Goal: Task Accomplishment & Management: Manage account settings

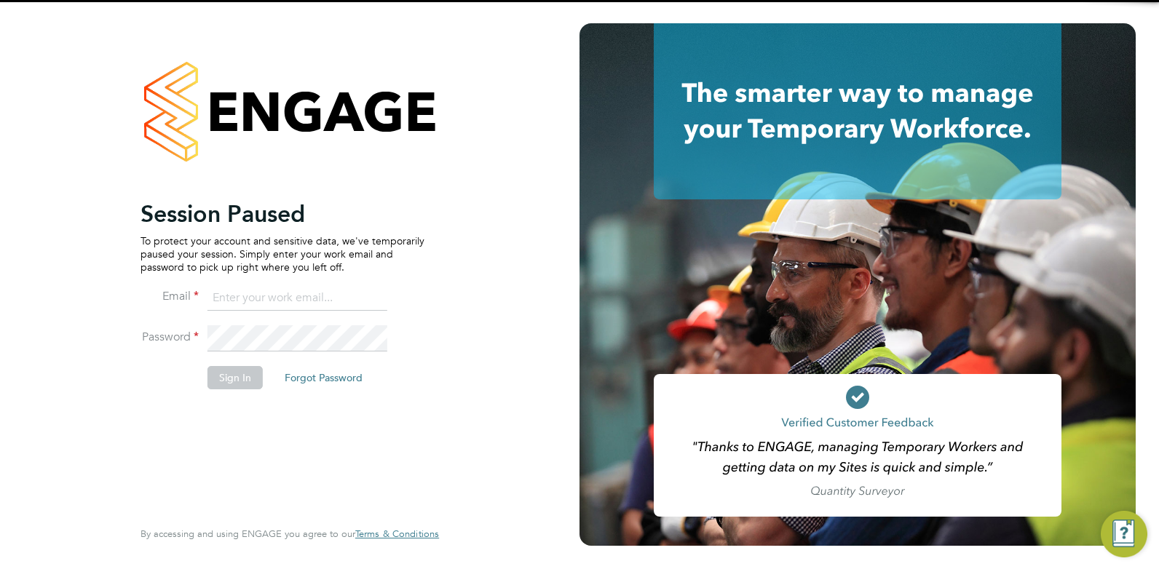
type input "roslyn.ogarro@ncclondon.ac.uk"
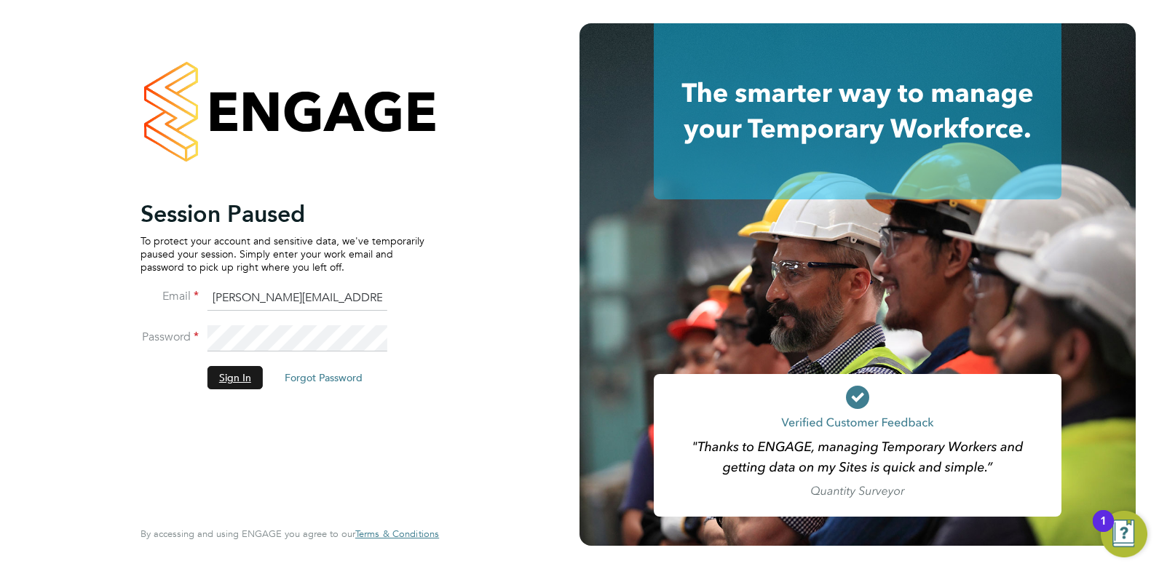
click at [246, 377] on button "Sign In" at bounding box center [234, 377] width 55 height 23
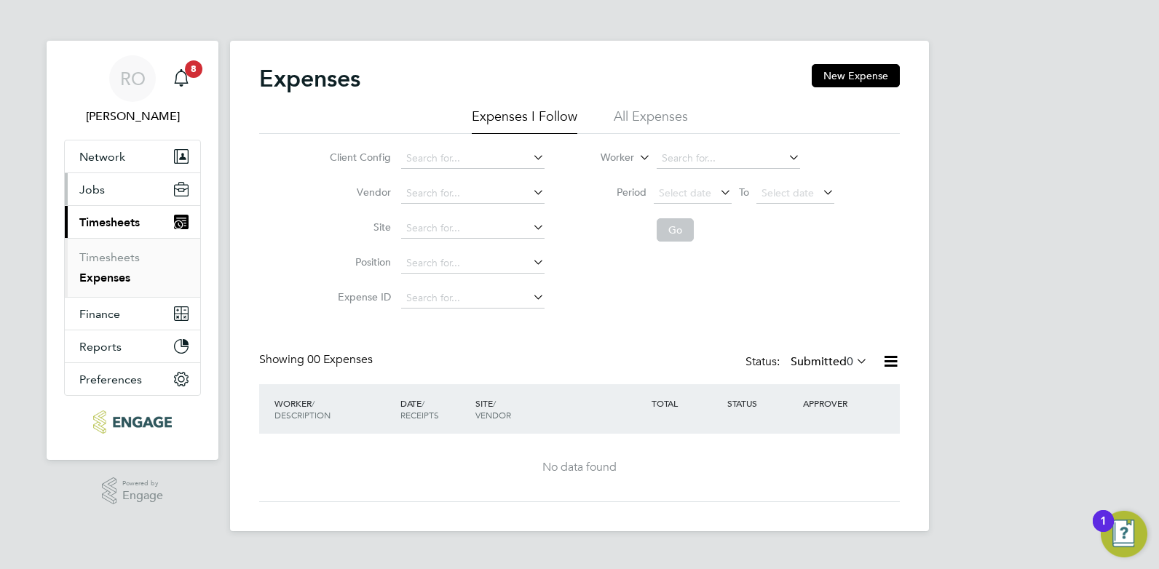
click at [92, 193] on span "Jobs" at bounding box center [91, 190] width 25 height 14
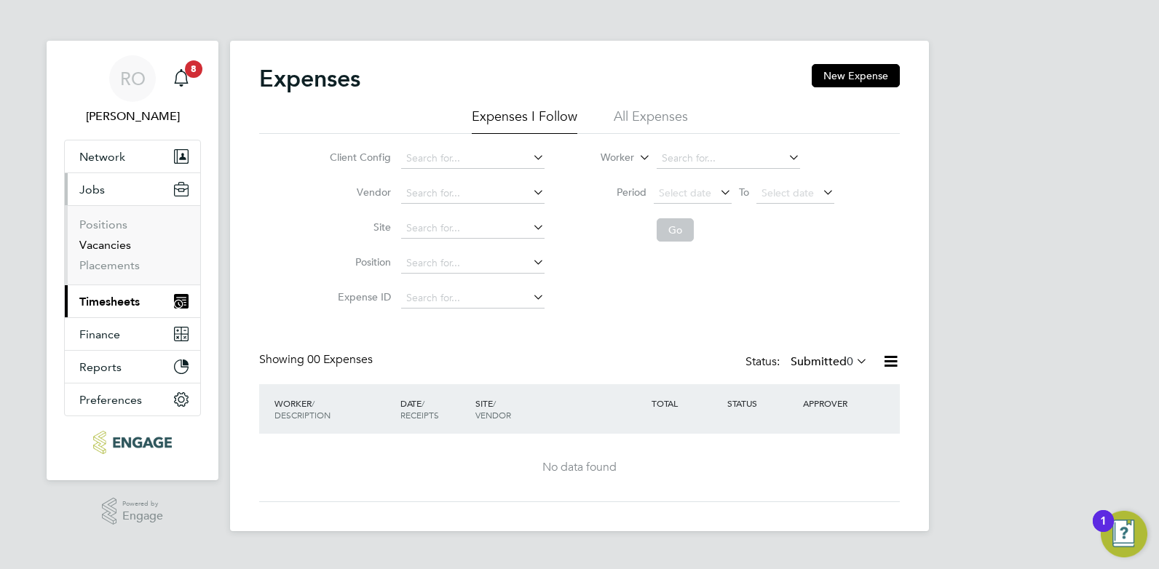
click at [100, 247] on link "Vacancies" at bounding box center [105, 245] width 52 height 14
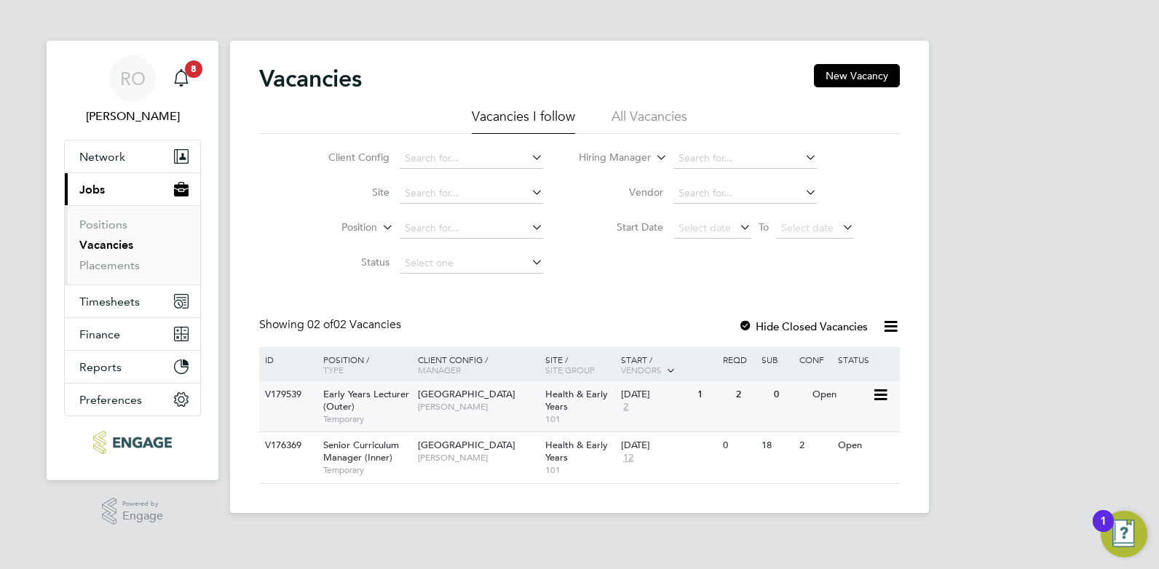
click at [477, 393] on span "[GEOGRAPHIC_DATA]" at bounding box center [467, 394] width 98 height 12
click at [889, 328] on icon at bounding box center [890, 326] width 18 height 18
click at [744, 323] on div at bounding box center [745, 327] width 15 height 15
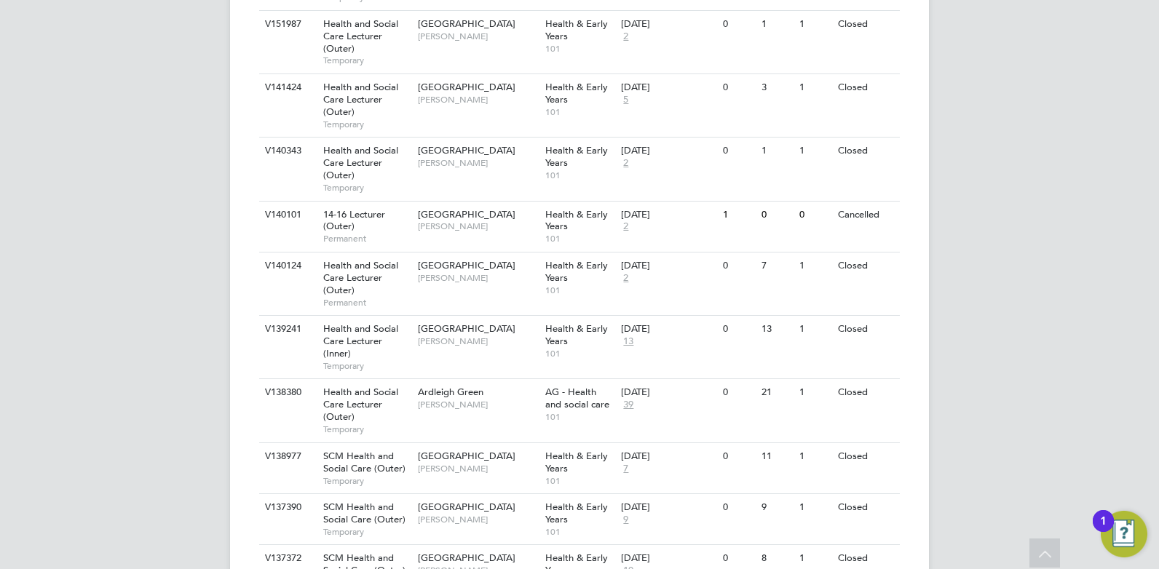
scroll to position [1310, 0]
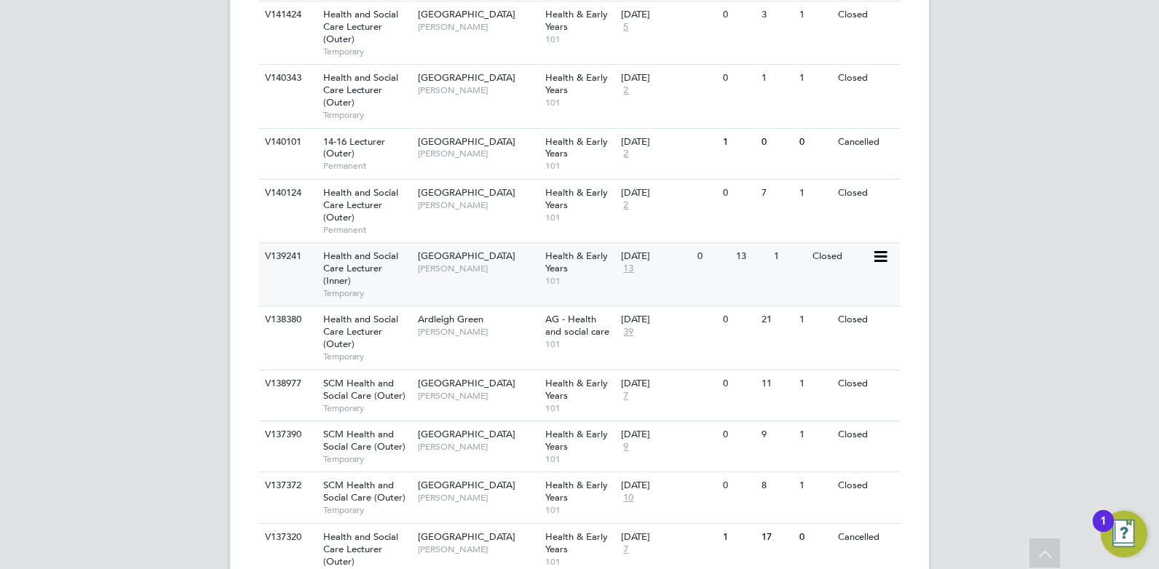
click at [474, 258] on span "Tower Hamlets Campus" at bounding box center [467, 256] width 98 height 12
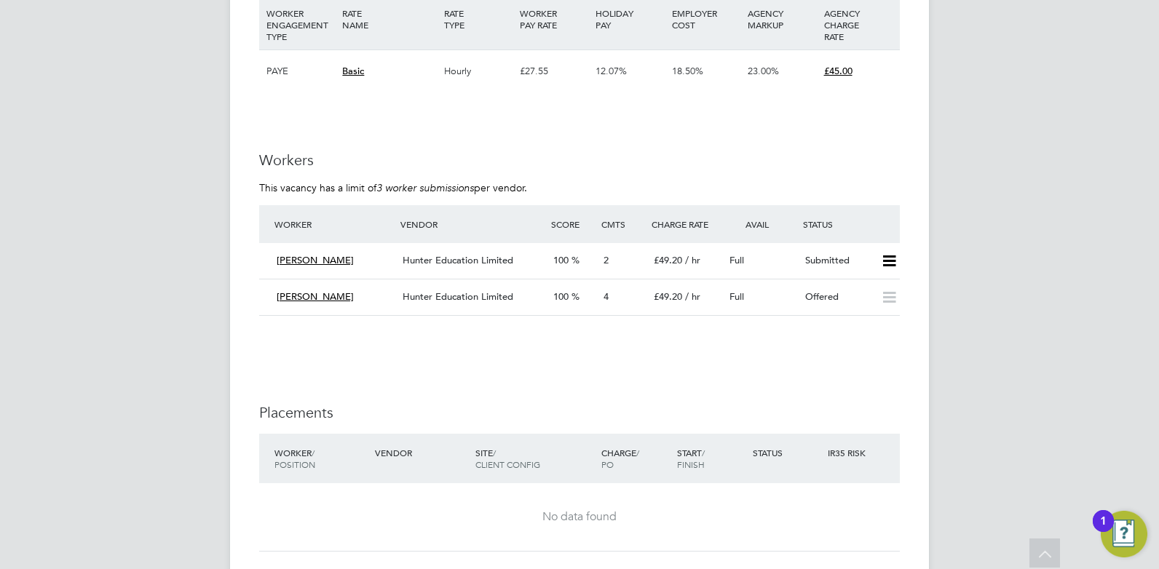
scroll to position [2475, 0]
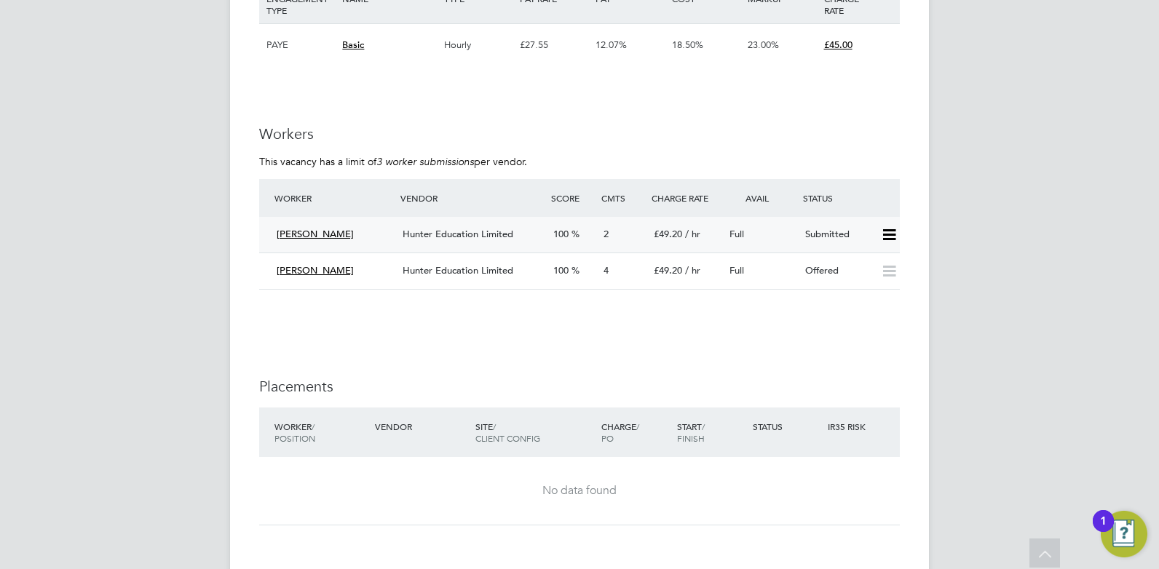
click at [890, 232] on icon at bounding box center [889, 235] width 18 height 12
click at [863, 286] on li "Reject" at bounding box center [869, 286] width 51 height 20
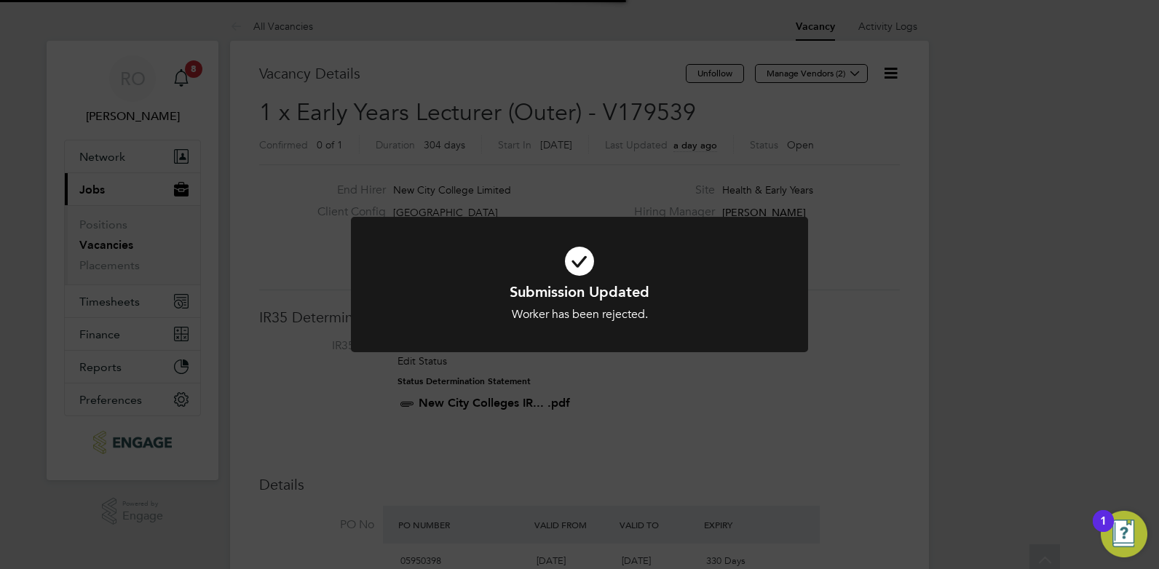
scroll to position [43, 102]
click at [793, 386] on div "Submission Updated Worker has been rejected. Cancel Okay" at bounding box center [579, 284] width 1159 height 569
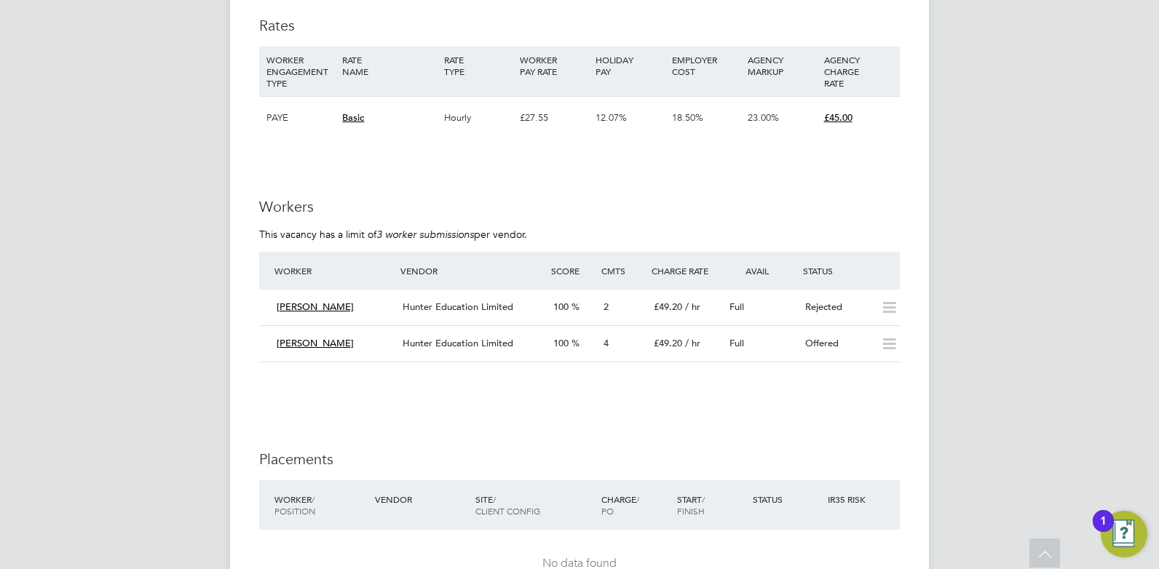
scroll to position [2475, 0]
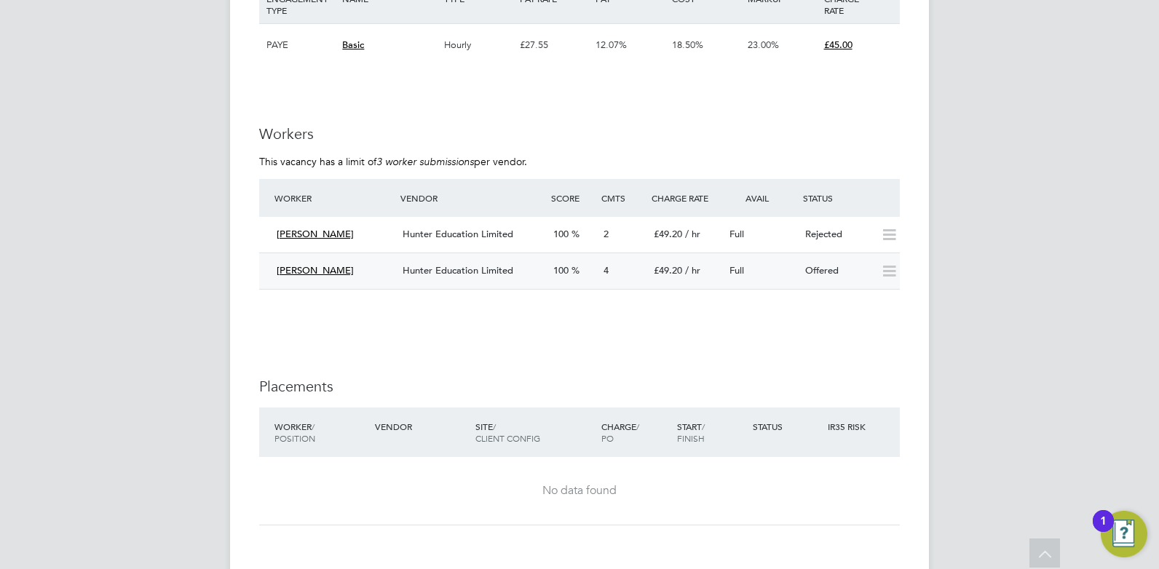
click at [456, 273] on span "Hunter Education Limited" at bounding box center [457, 270] width 111 height 12
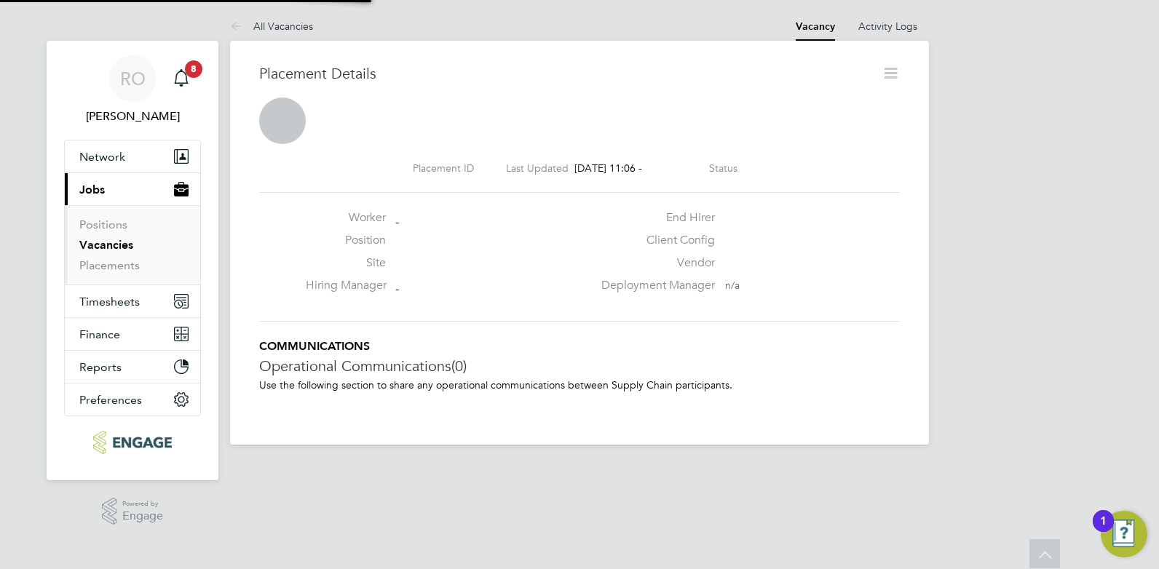
scroll to position [7, 7]
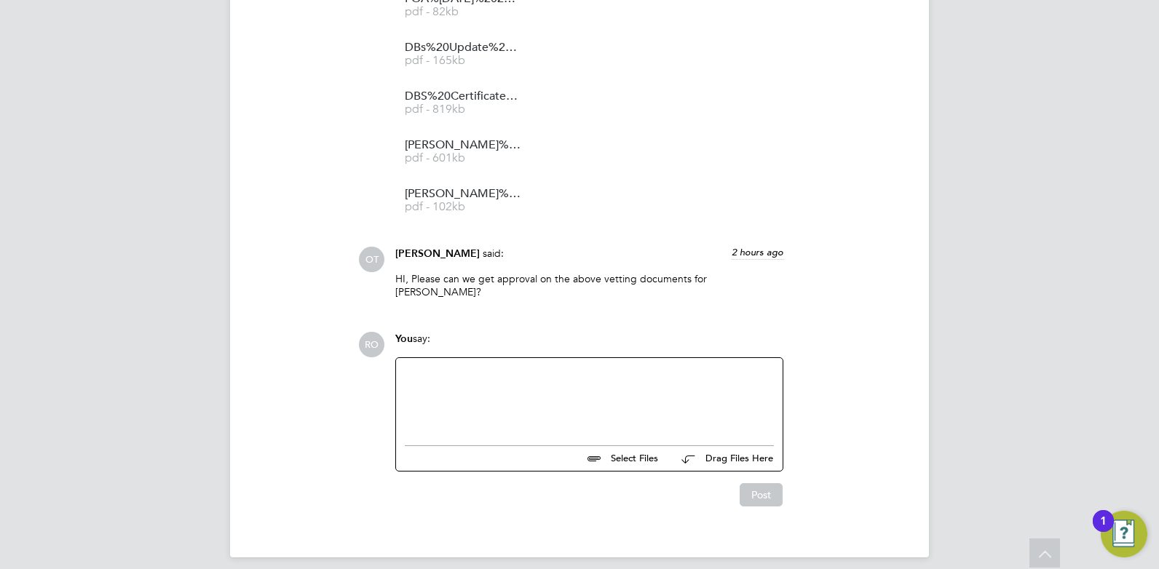
click at [632, 381] on div at bounding box center [589, 398] width 369 height 63
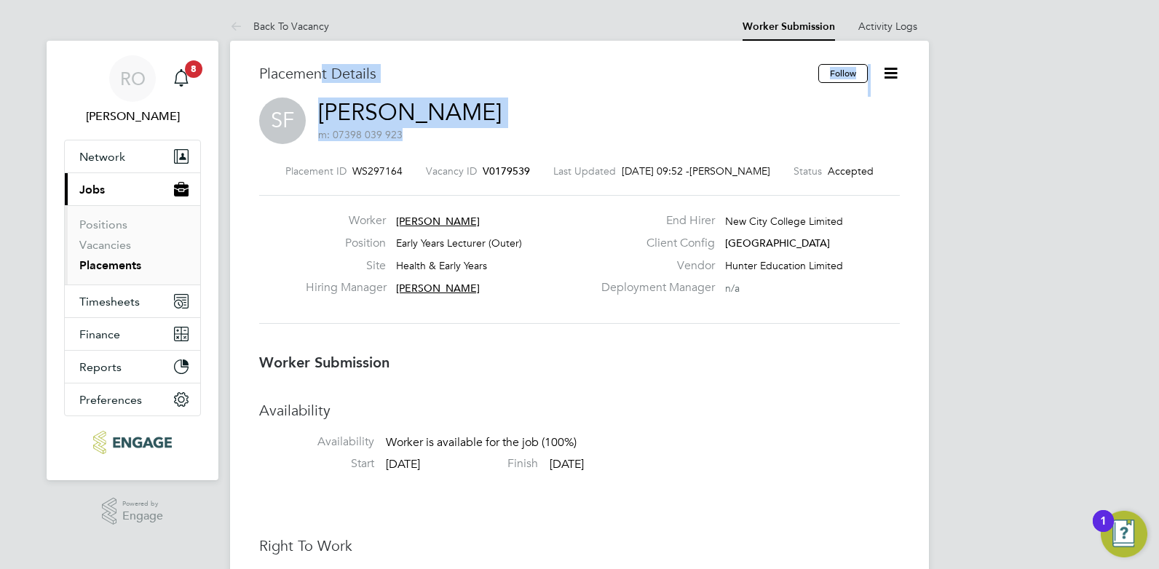
drag, startPoint x: 472, startPoint y: 103, endPoint x: 333, endPoint y: 92, distance: 139.4
click at [333, 92] on div "Placement Details Follow SF Sophia Facey m: 07398 039 923 Placement ID WS297164…" at bounding box center [579, 202] width 640 height 277
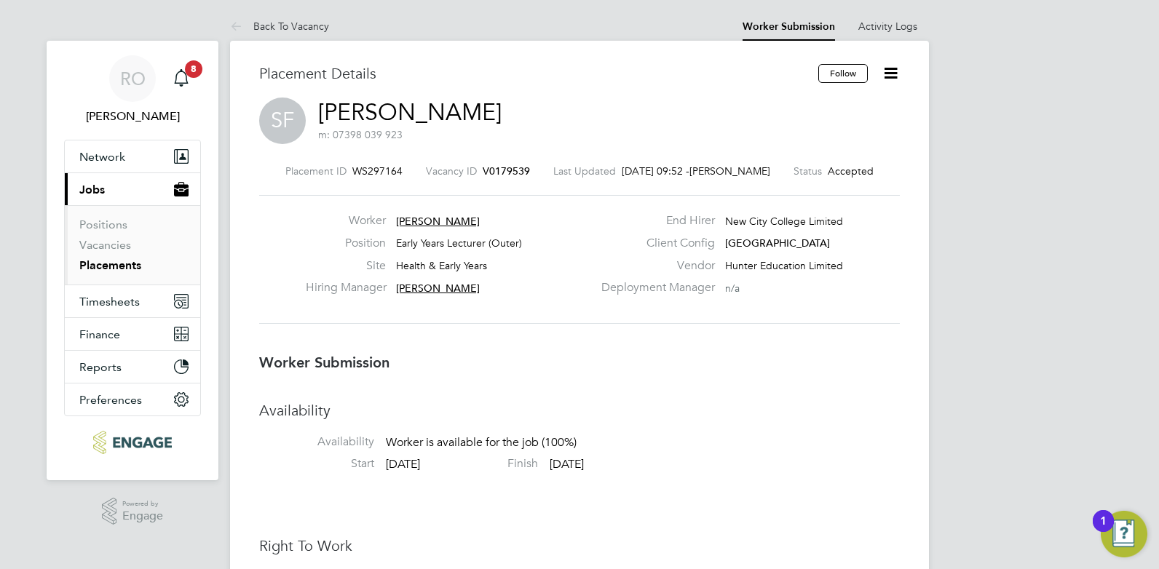
drag, startPoint x: 333, startPoint y: 92, endPoint x: 494, endPoint y: 127, distance: 164.4
click at [494, 127] on div "SF Sophia Facey m: 07398 039 923" at bounding box center [579, 122] width 640 height 49
drag, startPoint x: 315, startPoint y: 98, endPoint x: 456, endPoint y: 109, distance: 141.0
click at [456, 109] on div "SF Sophia Facey m: 07398 039 923" at bounding box center [579, 122] width 640 height 49
drag, startPoint x: 456, startPoint y: 109, endPoint x: 438, endPoint y: 106, distance: 17.7
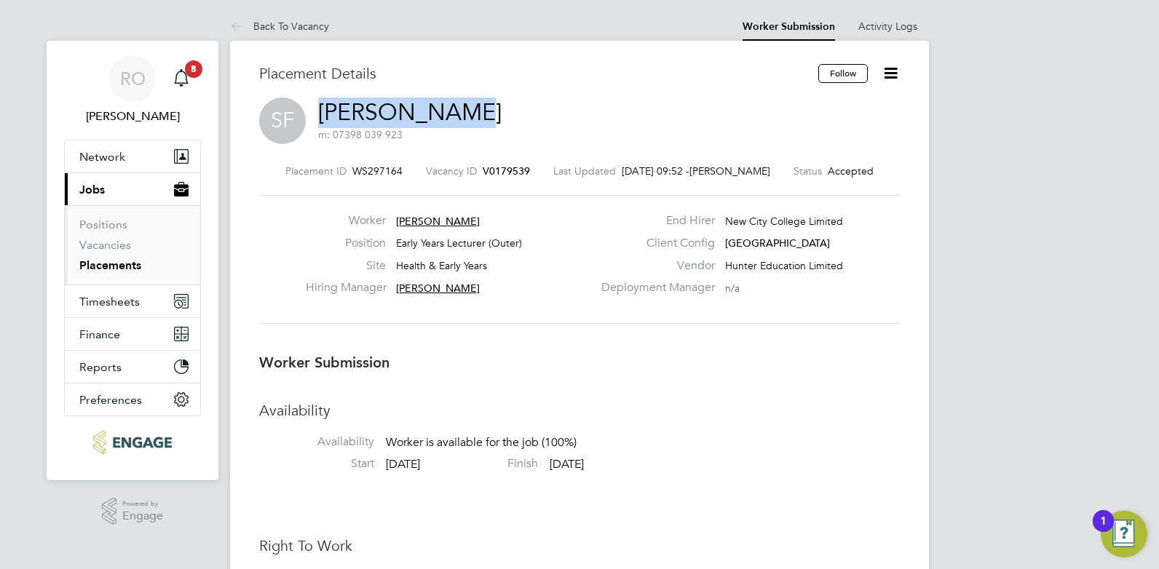
copy link "Sophia Facey"
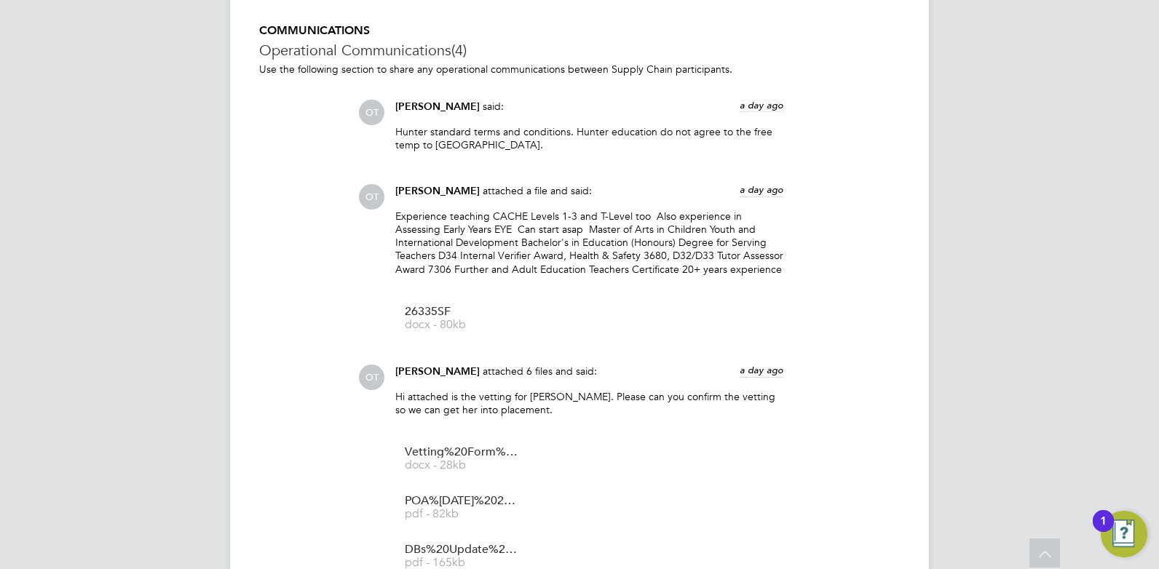
scroll to position [1256, 0]
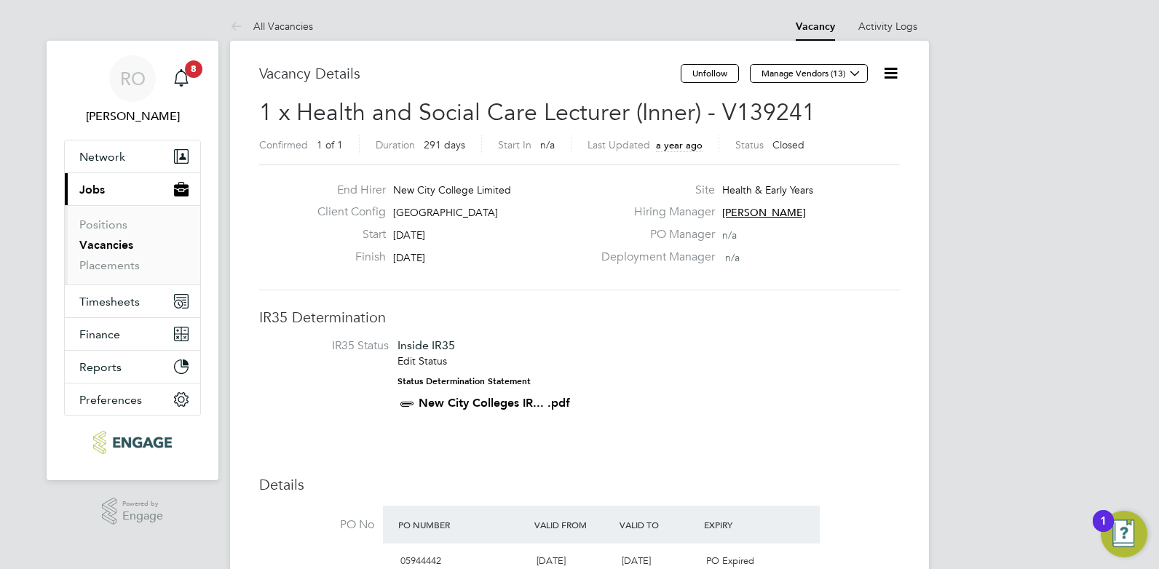
click at [113, 250] on link "Vacancies" at bounding box center [106, 245] width 54 height 14
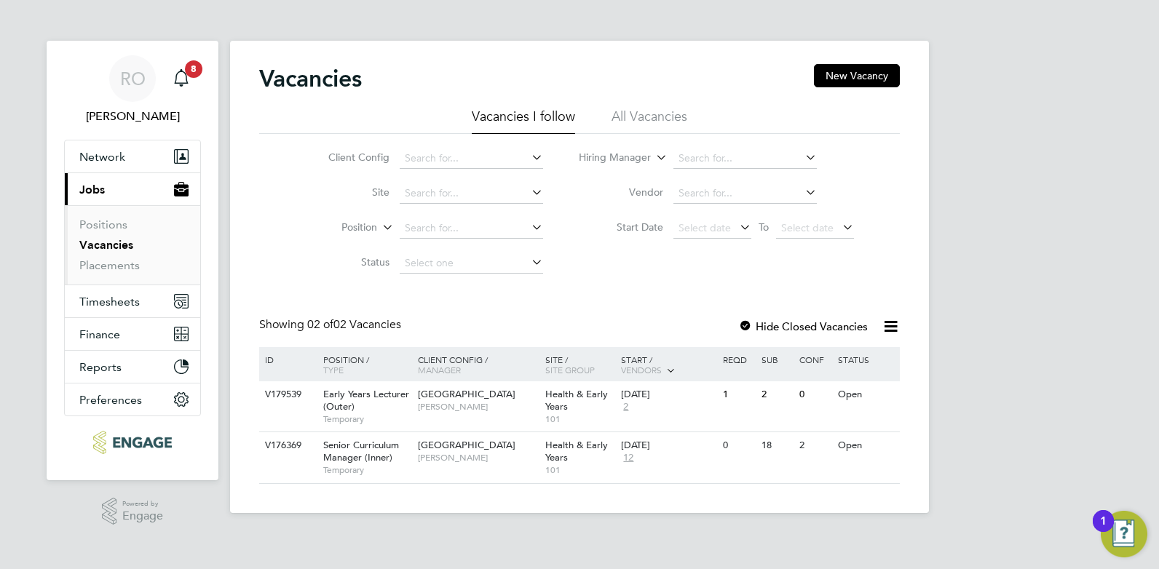
click at [748, 325] on div at bounding box center [745, 327] width 15 height 15
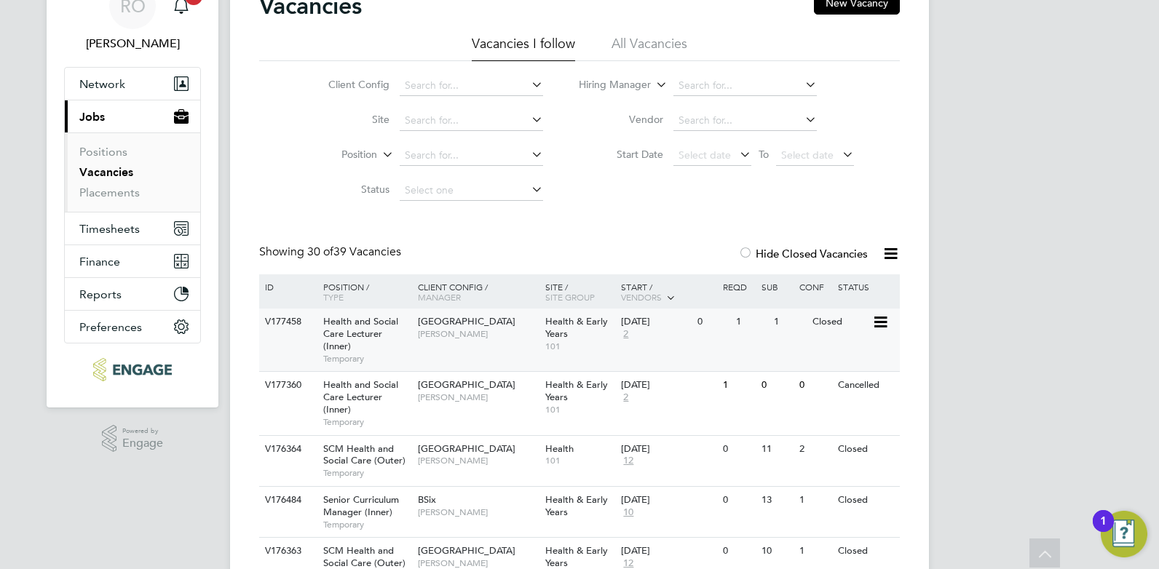
click at [473, 328] on span "[PERSON_NAME]" at bounding box center [478, 334] width 120 height 12
click at [489, 387] on span "[GEOGRAPHIC_DATA]" at bounding box center [467, 384] width 98 height 12
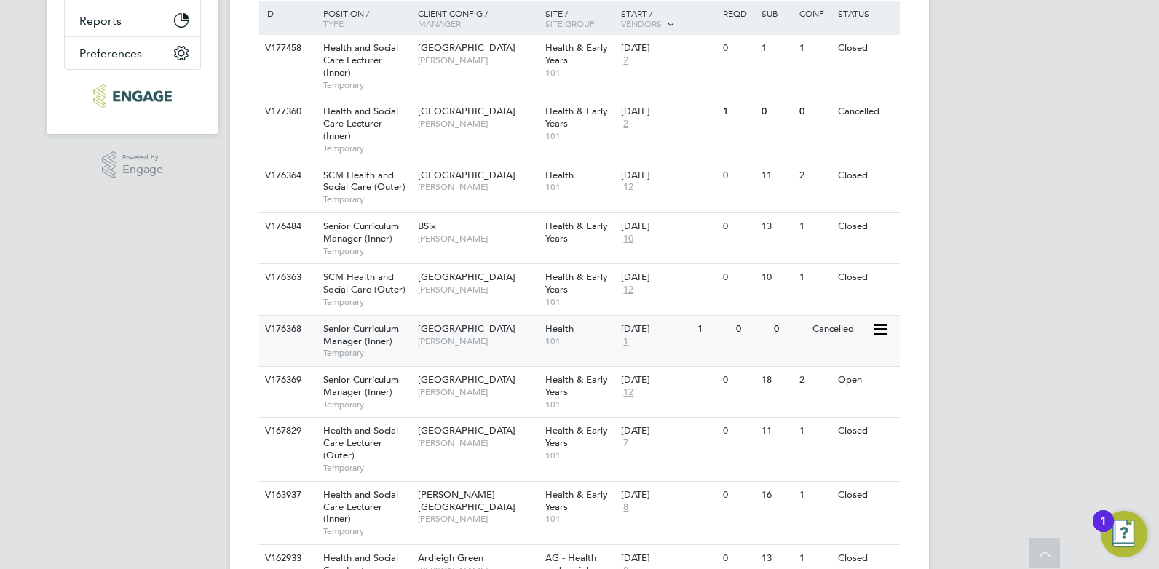
scroll to position [364, 0]
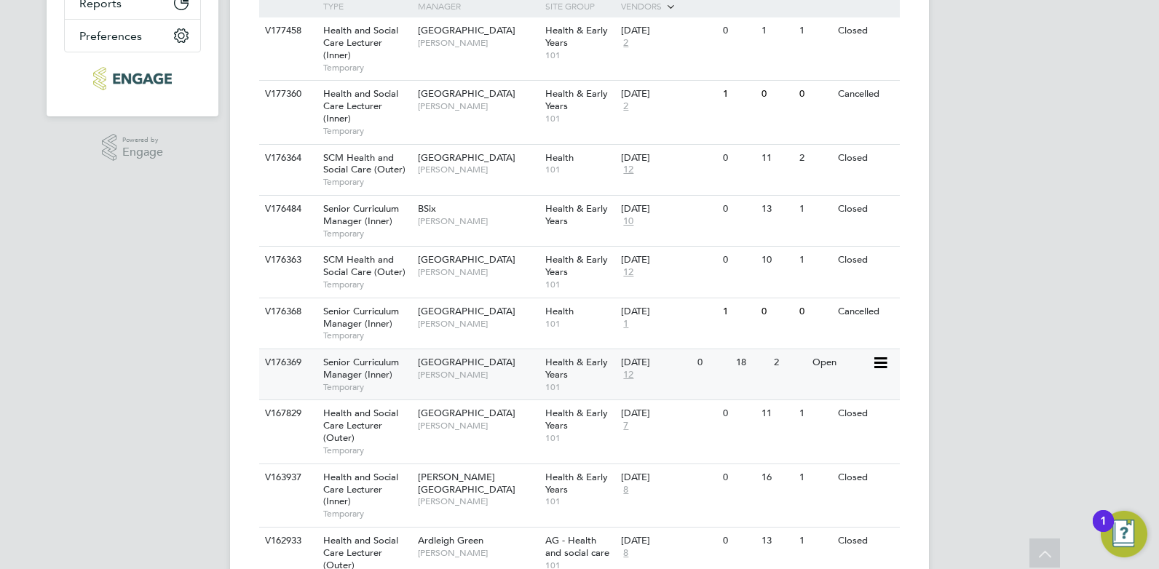
click at [462, 365] on span "[GEOGRAPHIC_DATA]" at bounding box center [467, 362] width 98 height 12
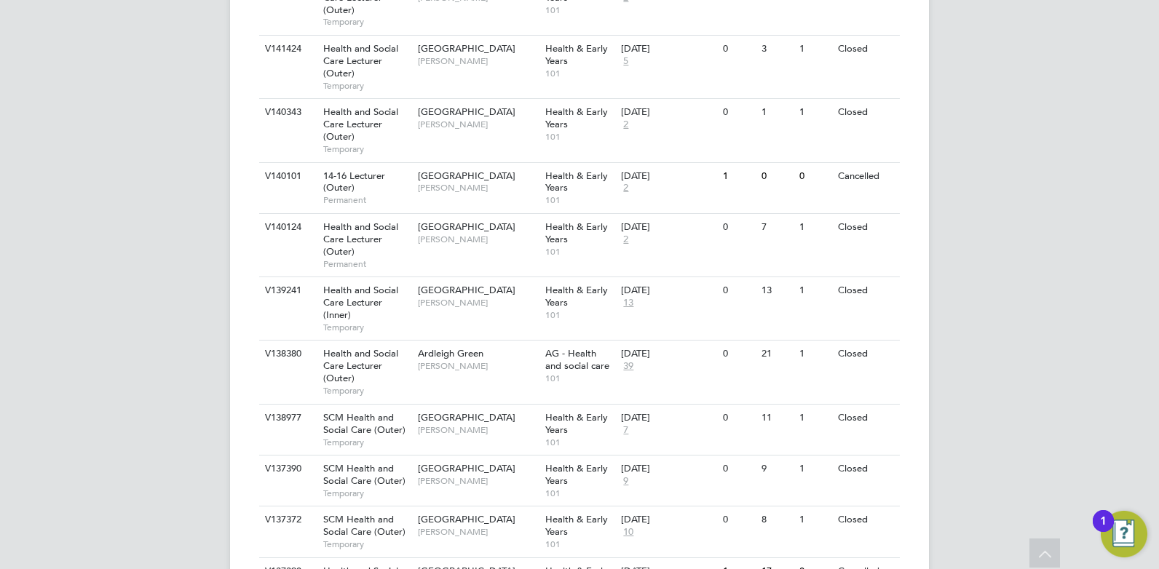
scroll to position [1310, 0]
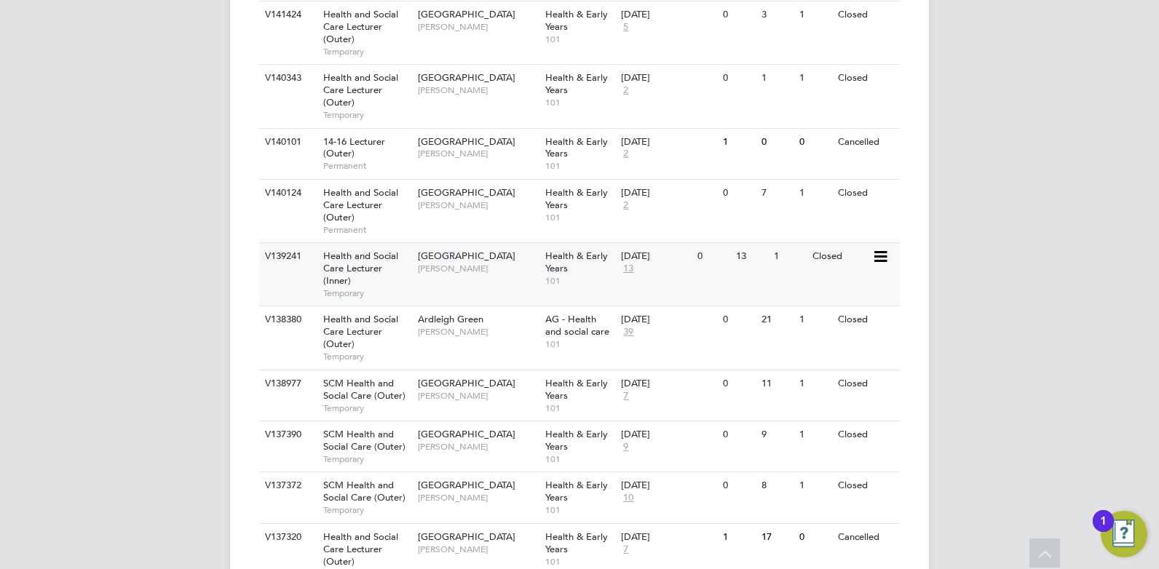
click at [468, 259] on span "[GEOGRAPHIC_DATA]" at bounding box center [467, 256] width 98 height 12
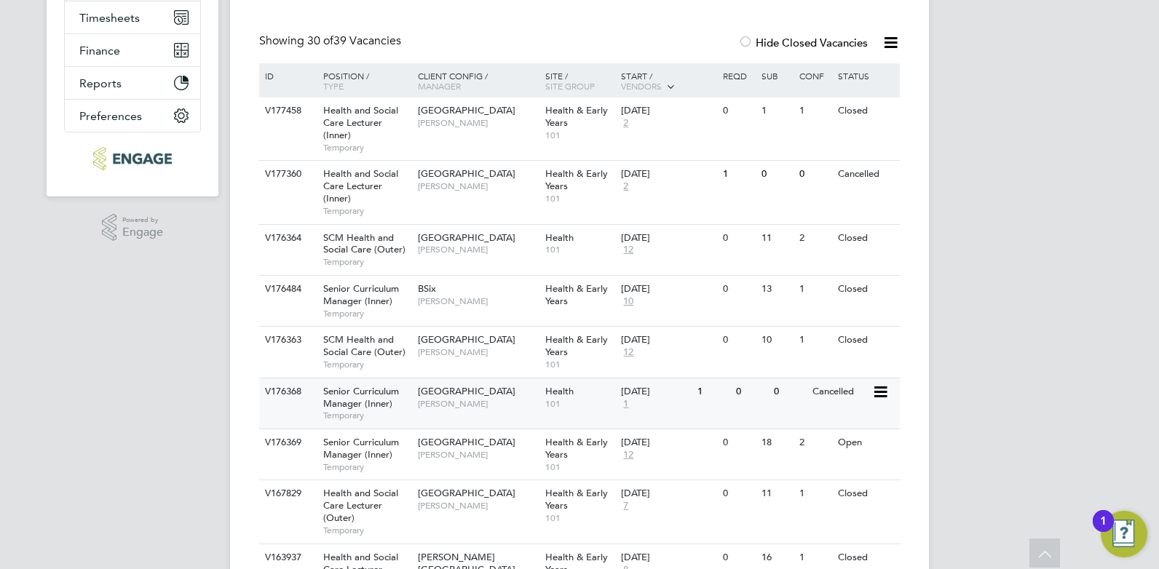
scroll to position [258, 0]
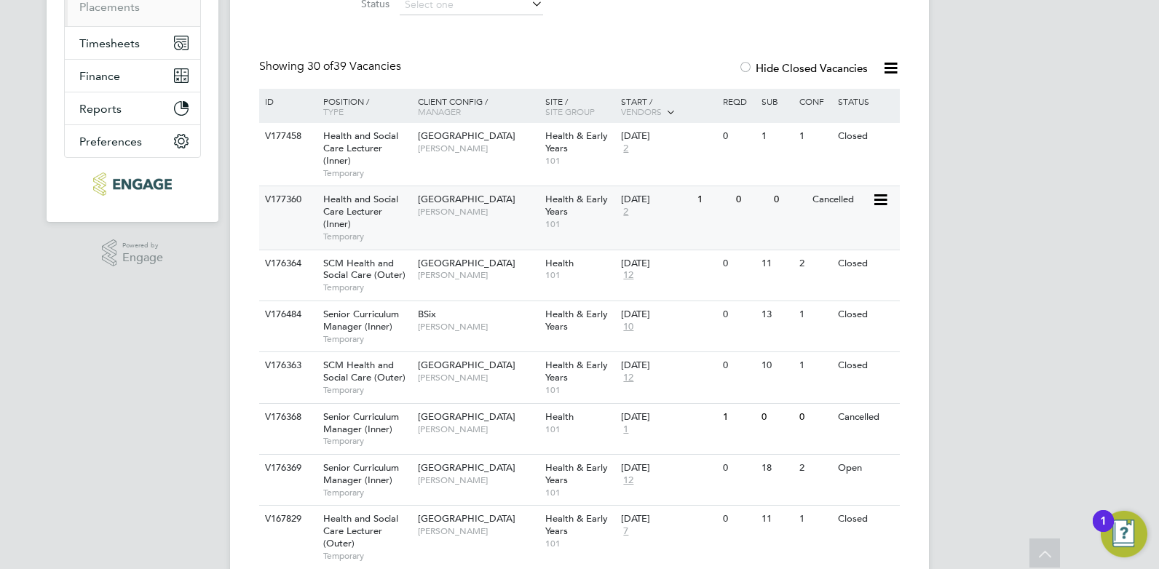
click at [461, 207] on span "[PERSON_NAME]" at bounding box center [478, 212] width 120 height 12
click at [485, 143] on span "[PERSON_NAME]" at bounding box center [478, 149] width 120 height 12
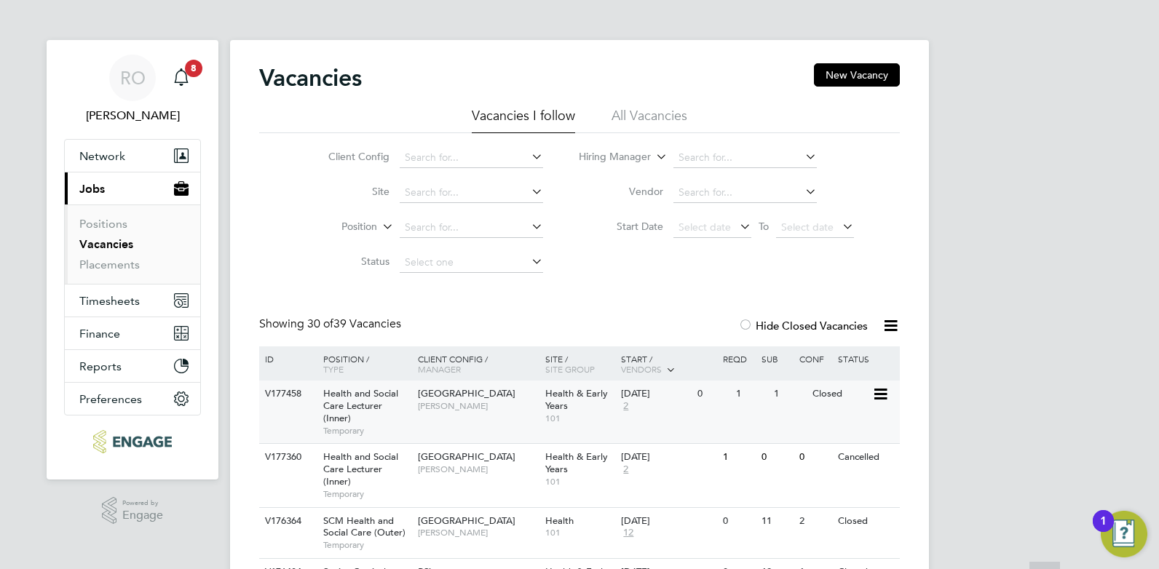
scroll to position [0, 0]
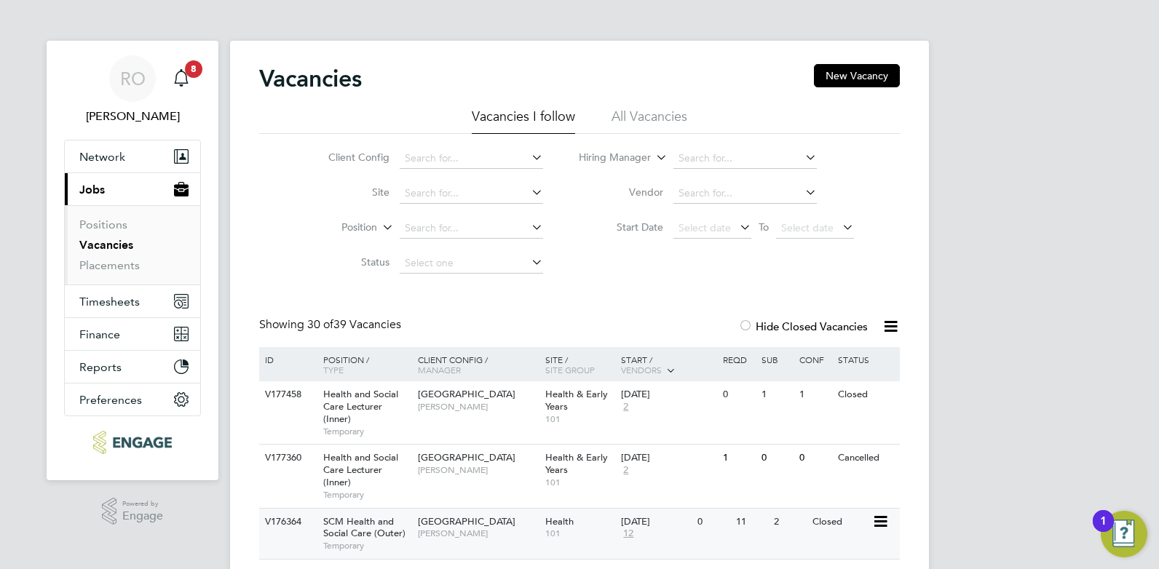
drag, startPoint x: 481, startPoint y: 397, endPoint x: 518, endPoint y: 523, distance: 130.6
click at [117, 265] on link "Placements" at bounding box center [109, 265] width 60 height 14
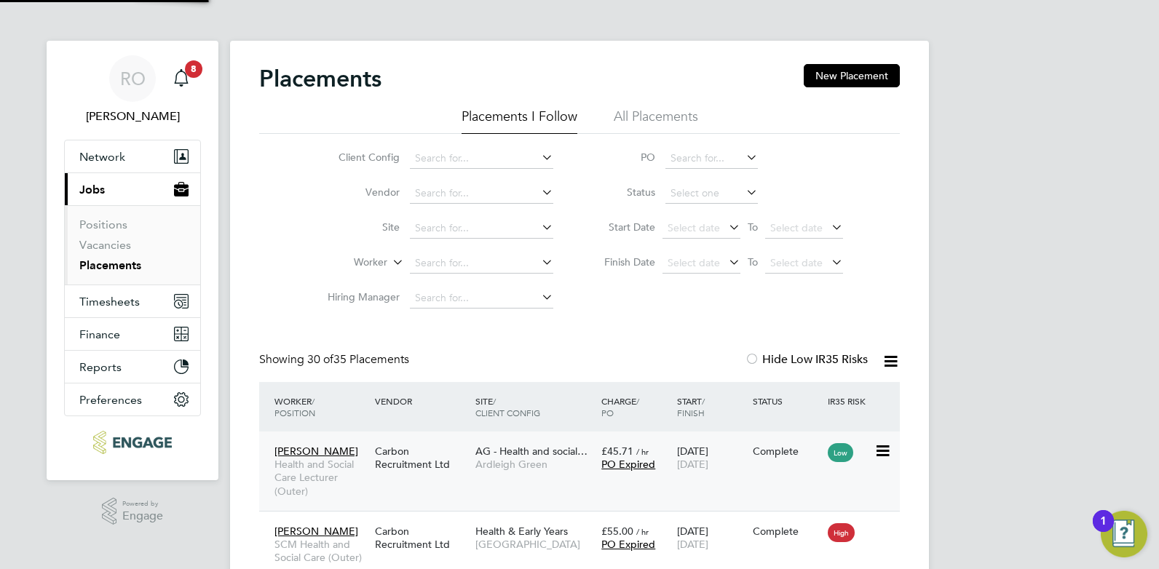
scroll to position [55, 127]
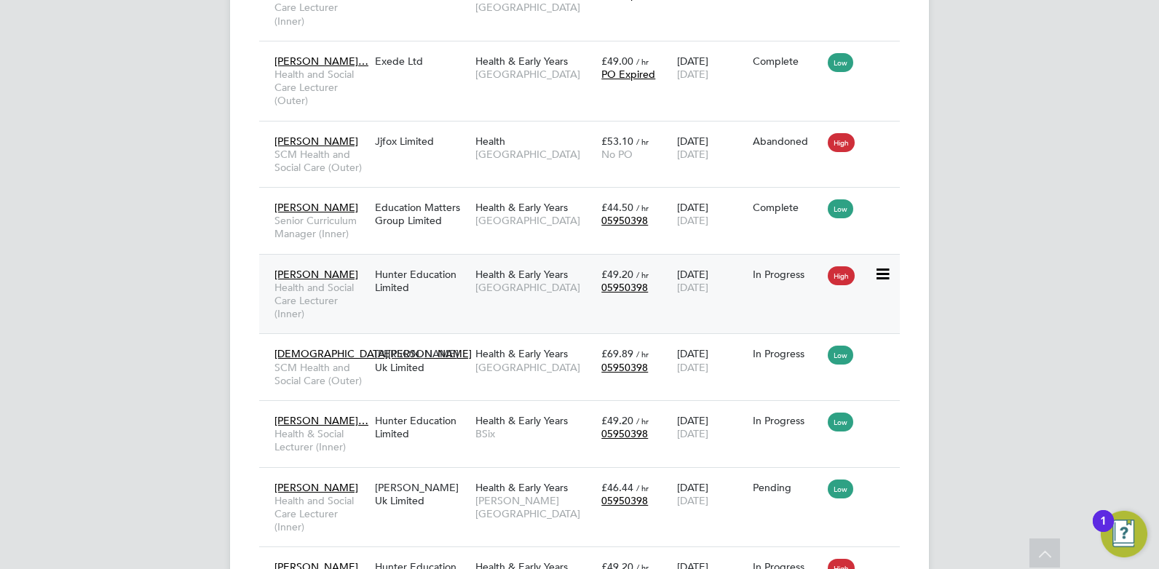
click at [347, 281] on span "[PERSON_NAME]" at bounding box center [316, 274] width 84 height 13
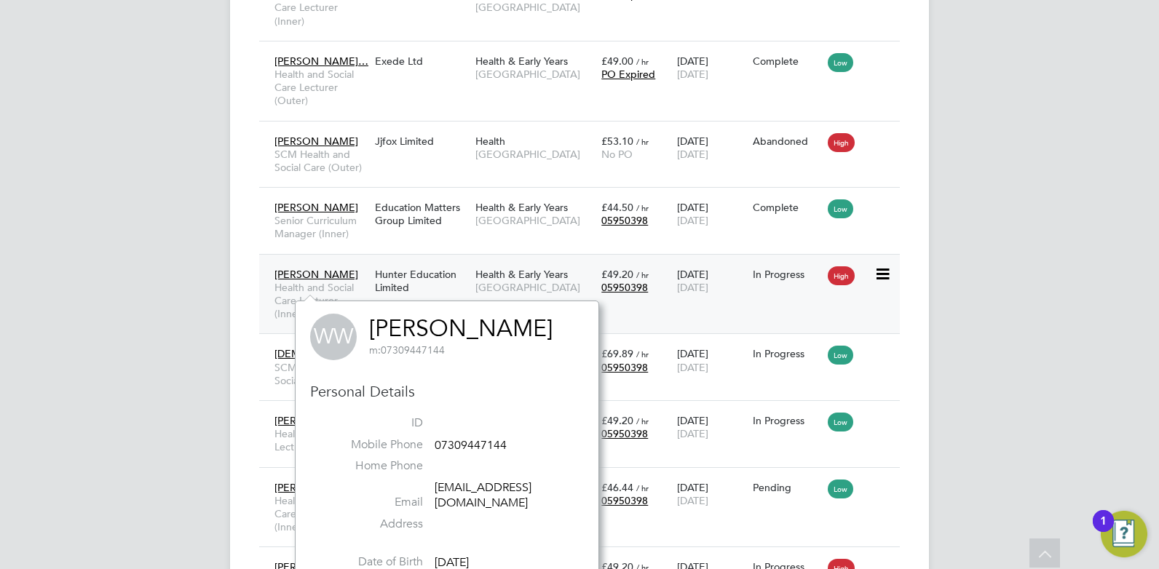
click at [637, 322] on div "Winnie Wheeldon Health and Social Care Lecturer (Inner) Hunter Education Limite…" at bounding box center [579, 294] width 640 height 80
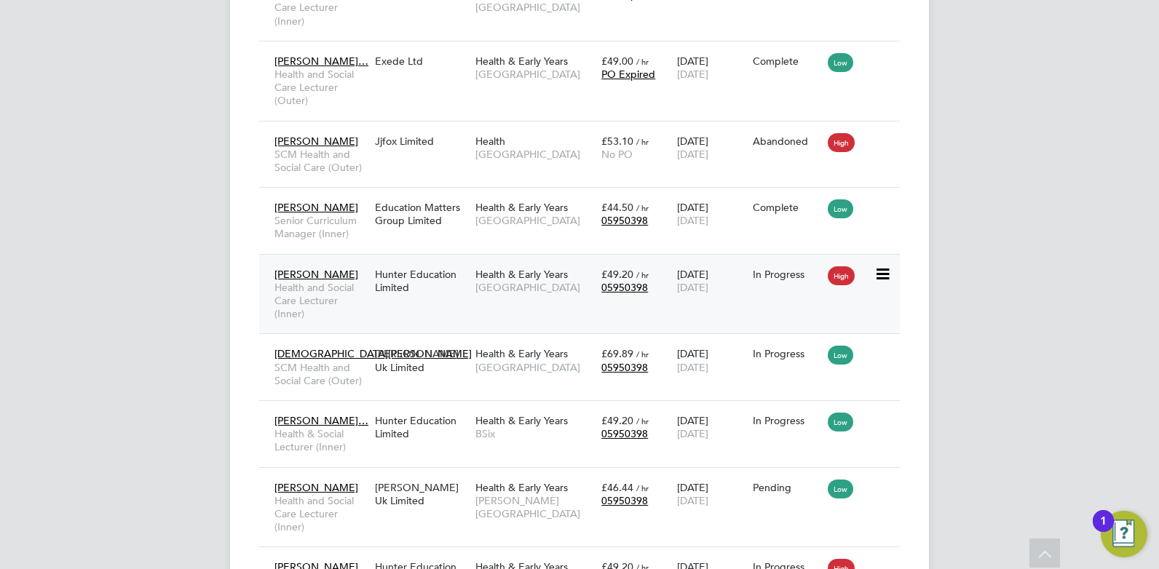
click at [457, 282] on div "Hunter Education Limited" at bounding box center [421, 281] width 100 height 41
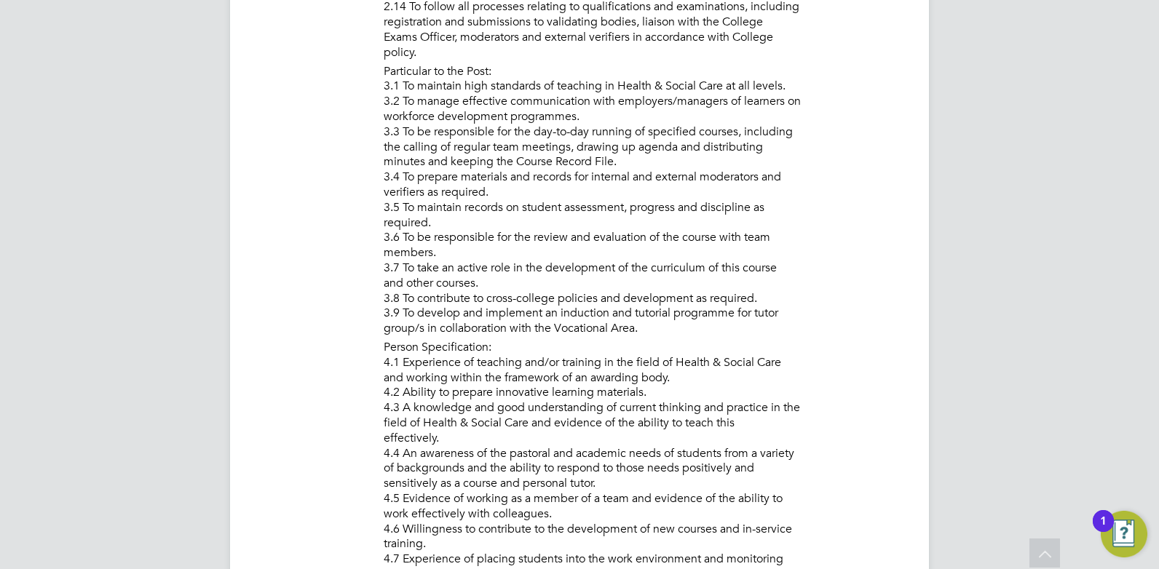
scroll to position [1456, 0]
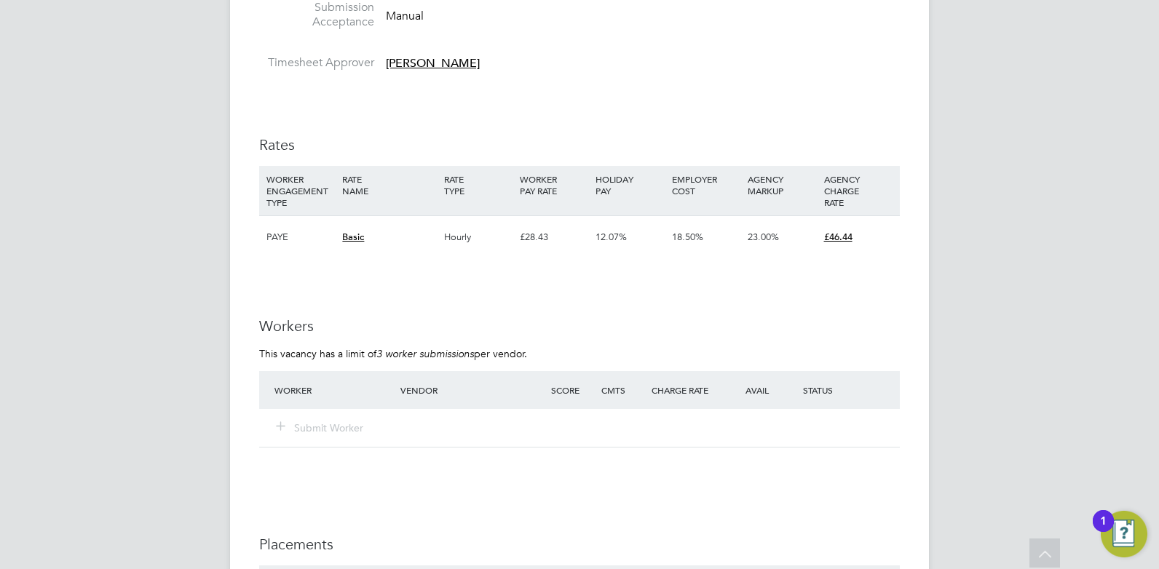
scroll to position [2403, 0]
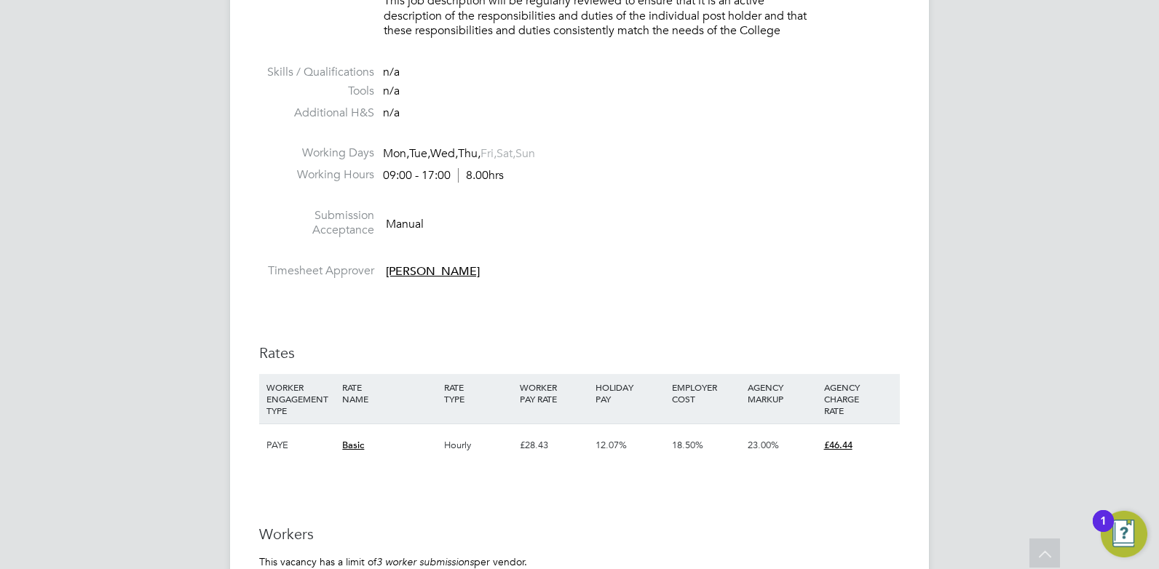
scroll to position [1965, 0]
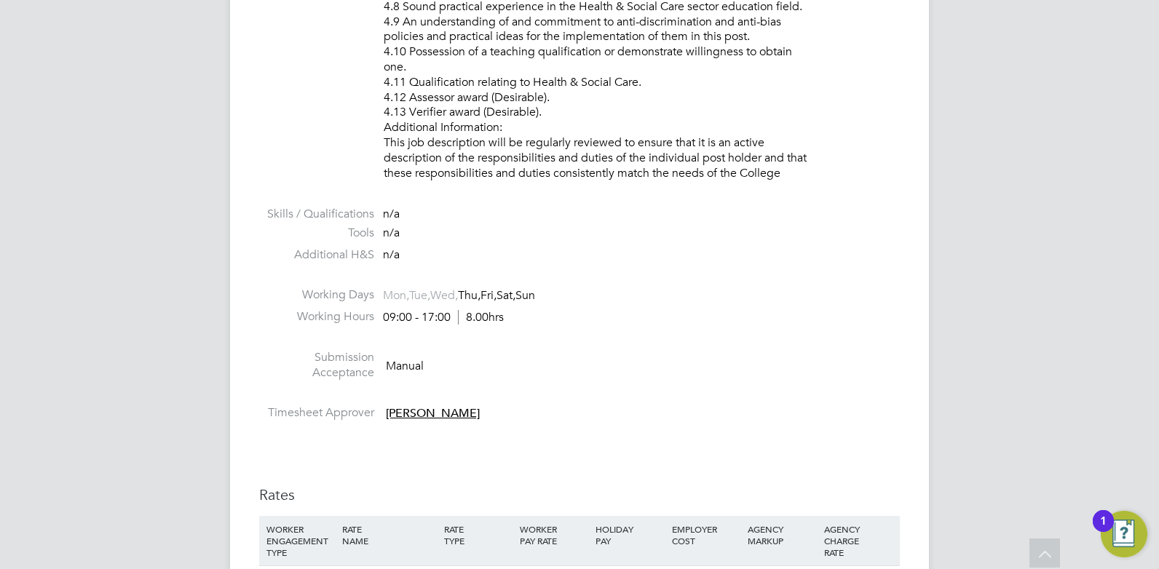
scroll to position [2038, 0]
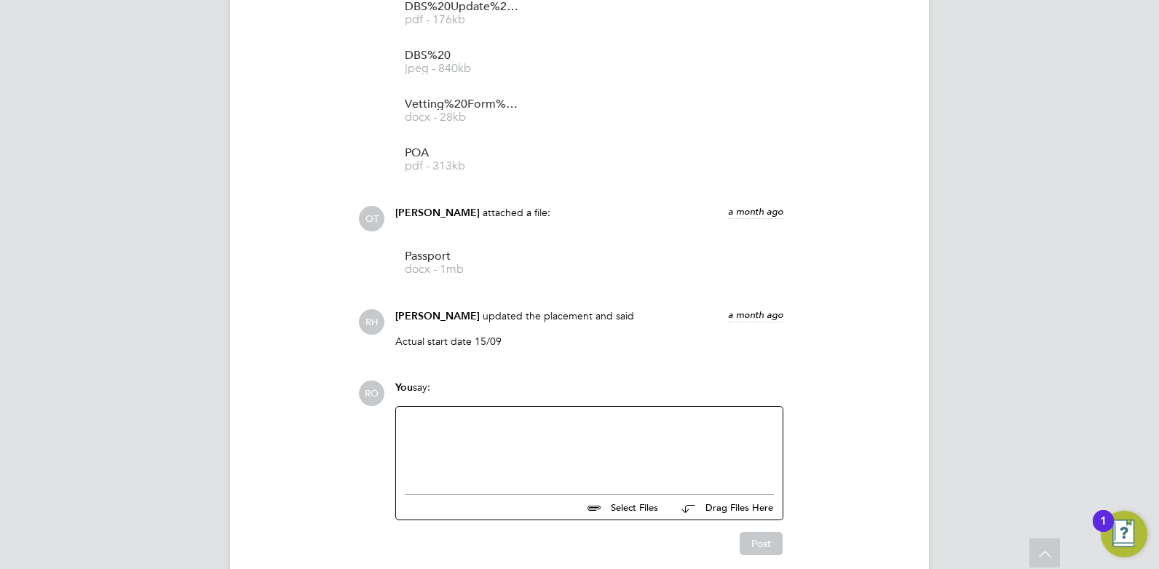
scroll to position [1620, 0]
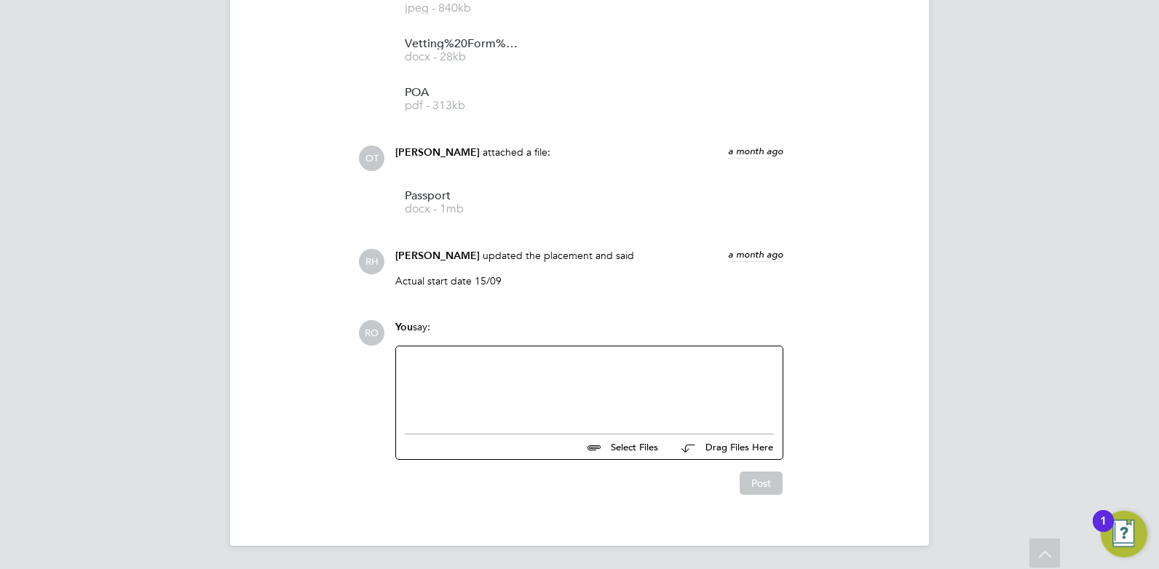
paste div
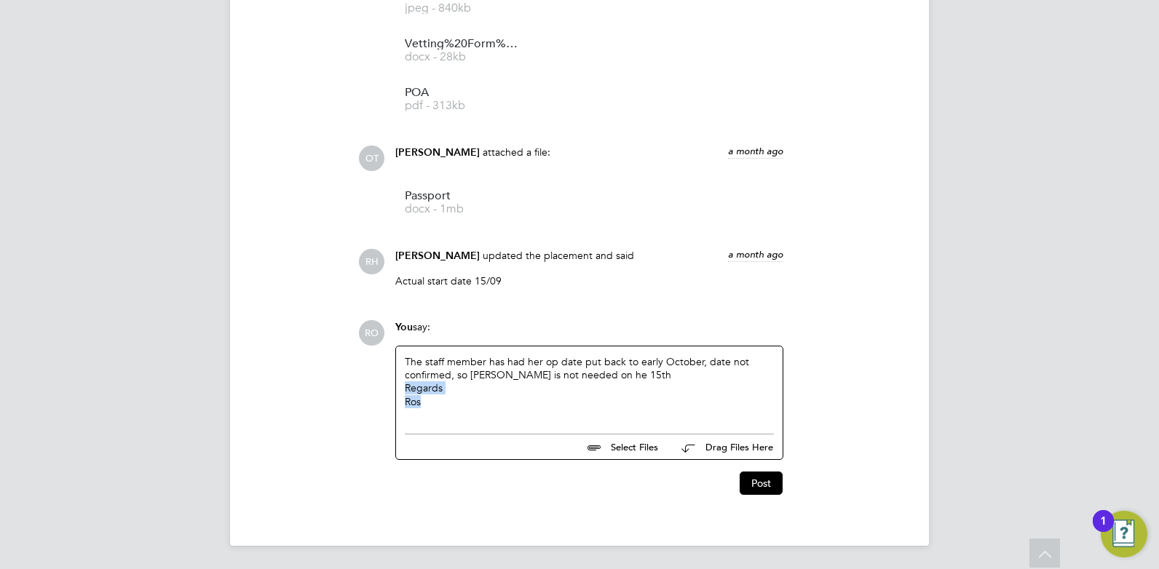
drag, startPoint x: 405, startPoint y: 384, endPoint x: 420, endPoint y: 408, distance: 28.5
click at [435, 408] on div "The staff member has had her op date put back to early October, date not confir…" at bounding box center [589, 386] width 369 height 63
click at [769, 476] on button "Post" at bounding box center [760, 483] width 43 height 23
